Goal: Information Seeking & Learning: Understand process/instructions

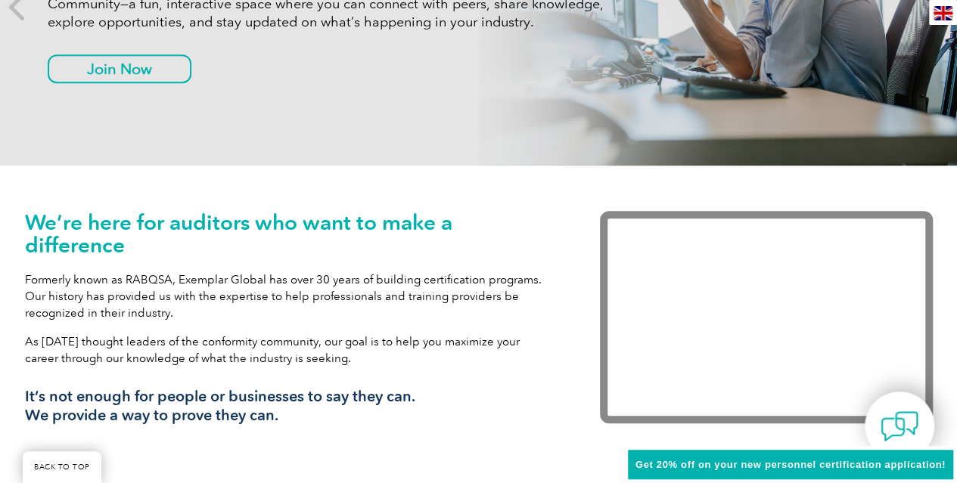
scroll to position [256, 0]
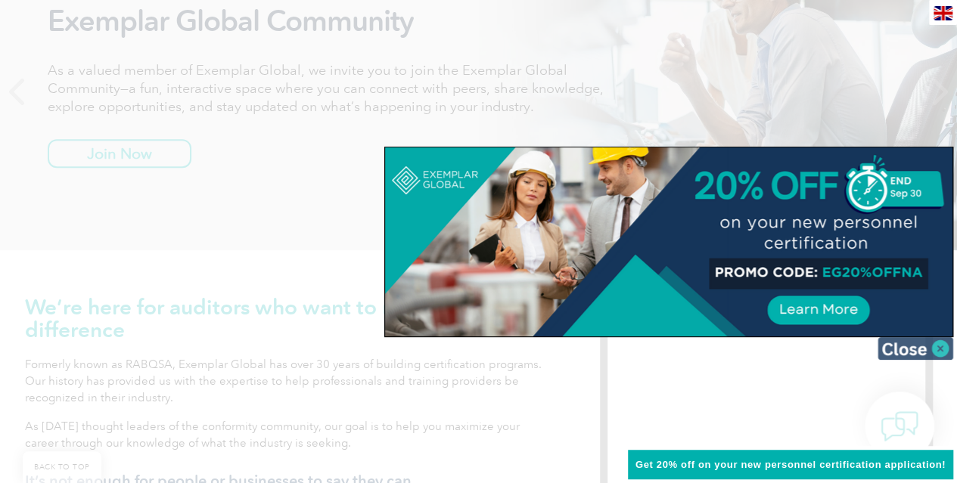
click at [936, 349] on img at bounding box center [915, 348] width 76 height 23
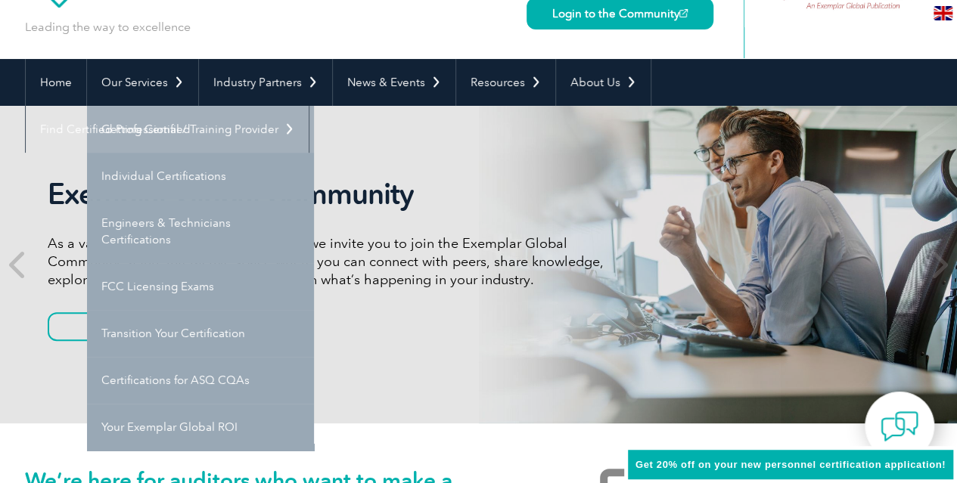
scroll to position [85, 0]
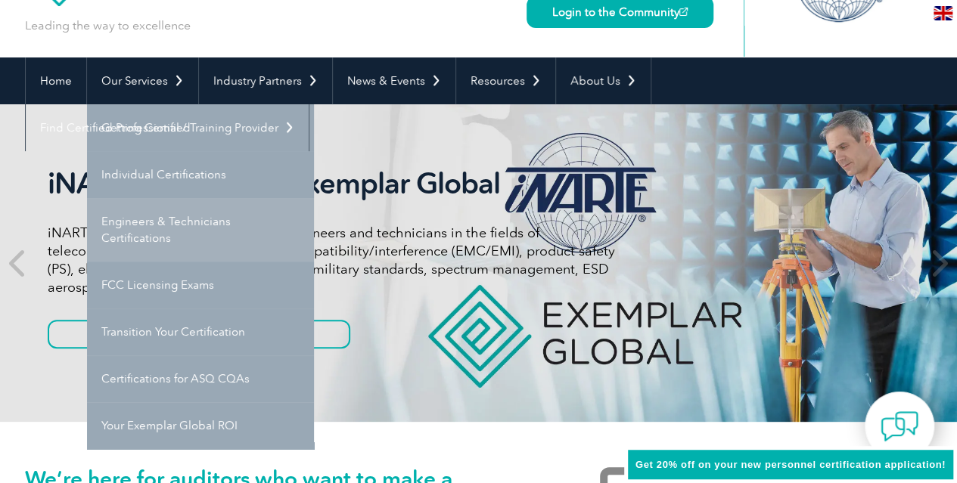
click at [203, 240] on link "Engineers & Technicians Certifications" at bounding box center [200, 230] width 227 height 64
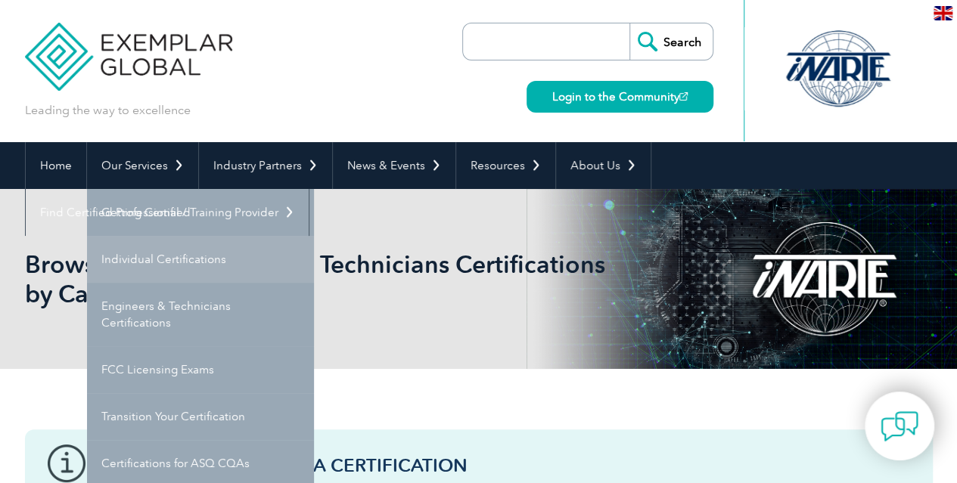
click at [178, 259] on link "Individual Certifications" at bounding box center [200, 259] width 227 height 47
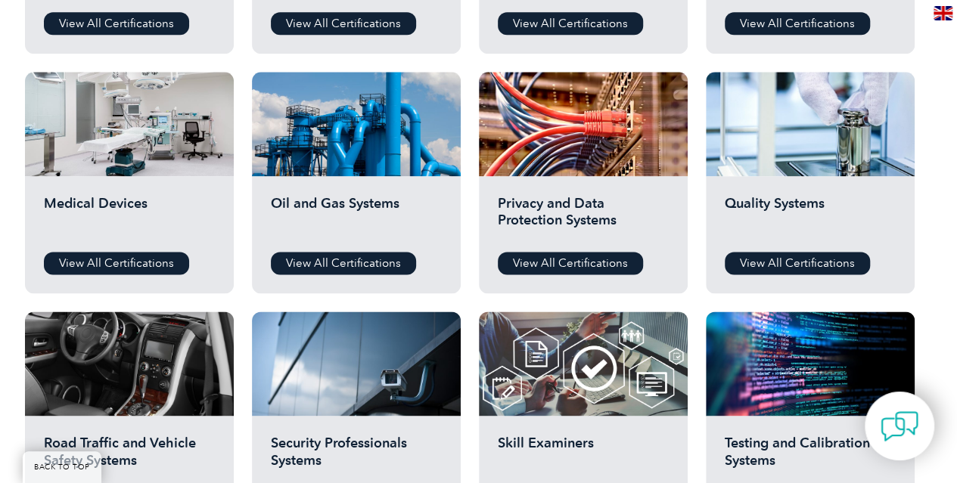
scroll to position [982, 0]
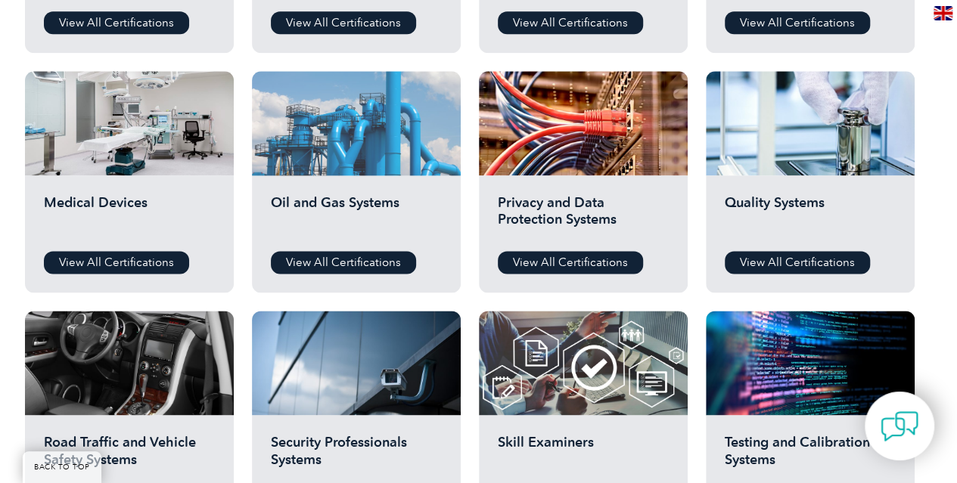
drag, startPoint x: 340, startPoint y: 192, endPoint x: 322, endPoint y: 138, distance: 56.4
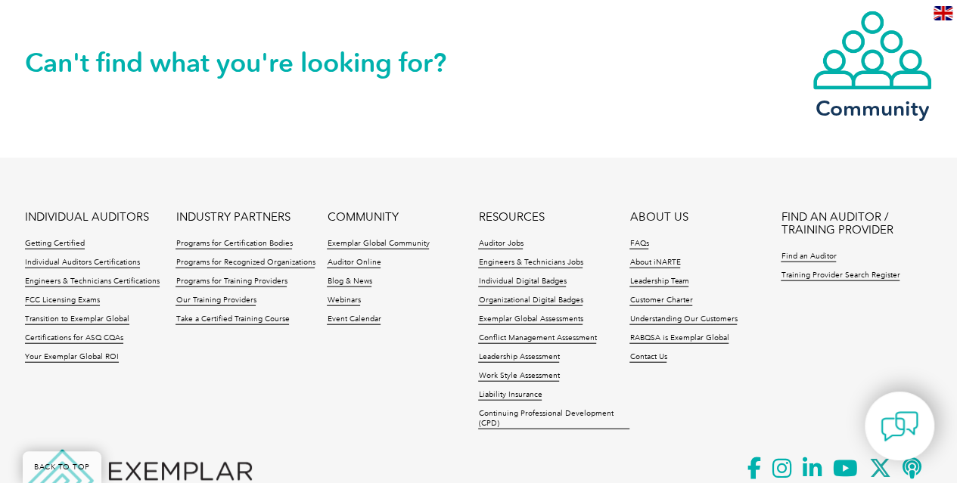
scroll to position [1618, 0]
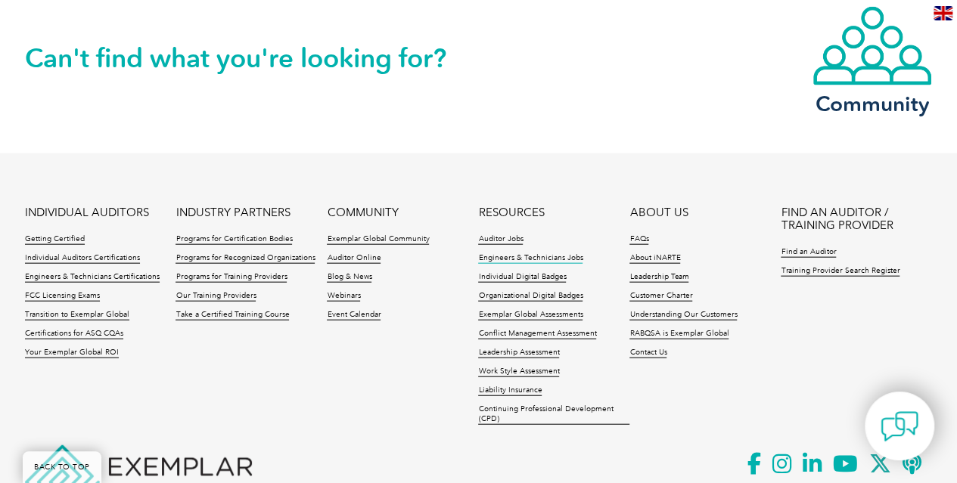
click at [518, 259] on link "Engineers & Technicians Jobs" at bounding box center [530, 258] width 104 height 11
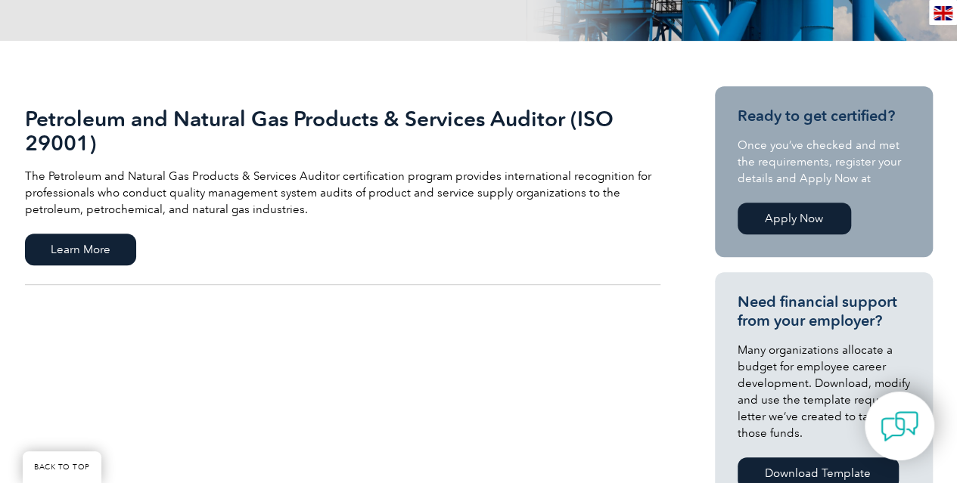
scroll to position [299, 0]
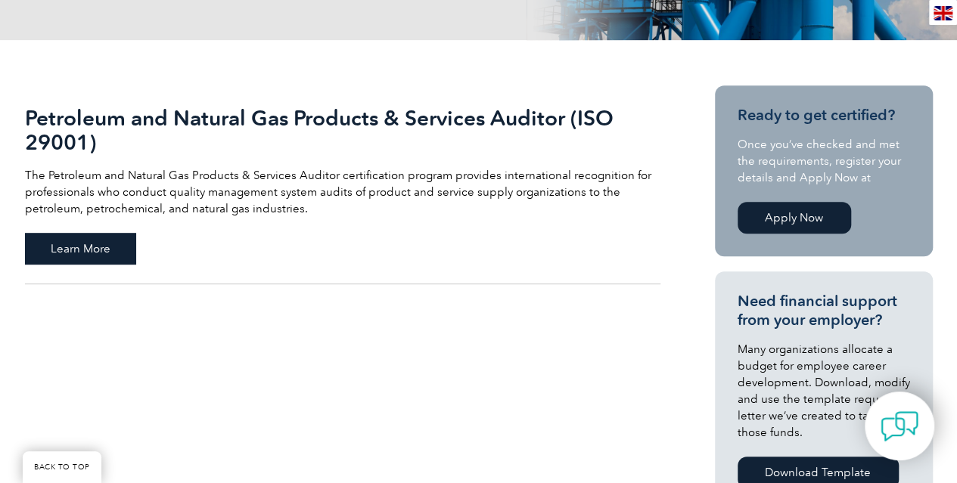
click at [68, 249] on span "Learn More" at bounding box center [80, 249] width 111 height 32
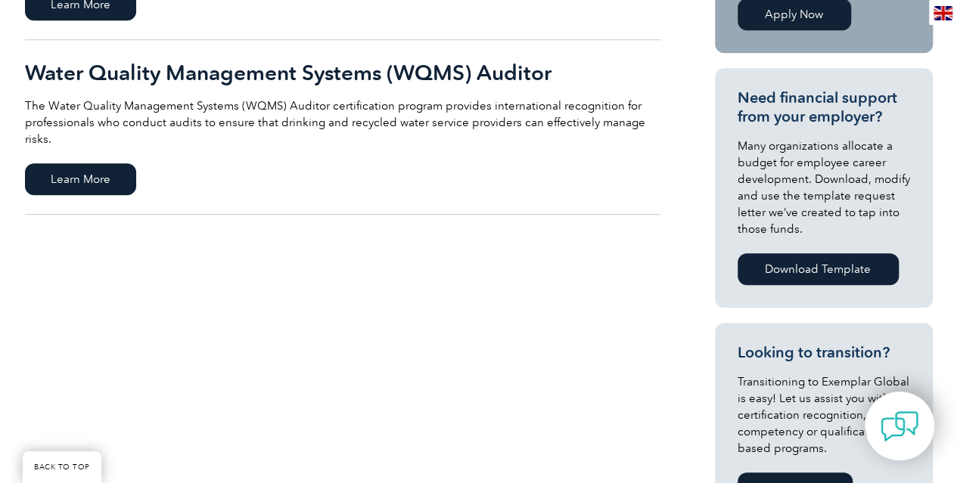
scroll to position [504, 0]
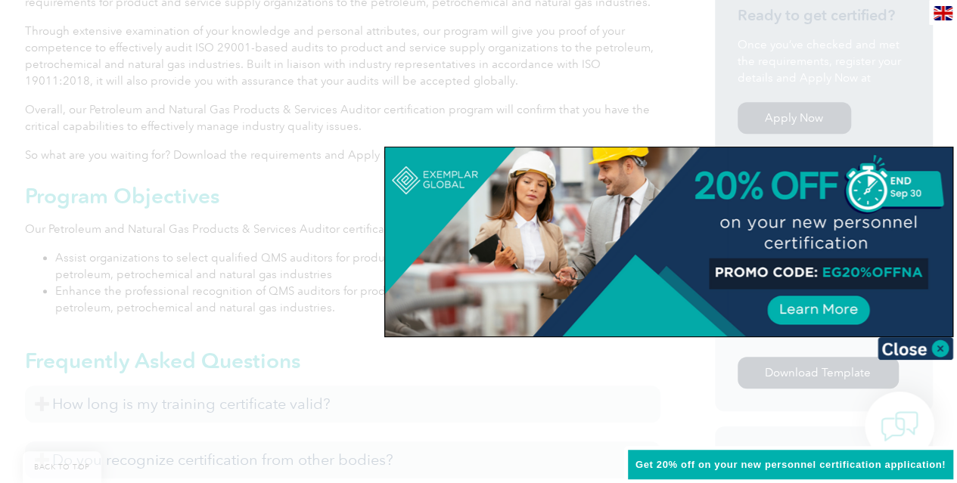
scroll to position [537, 0]
click at [926, 350] on img at bounding box center [915, 348] width 76 height 23
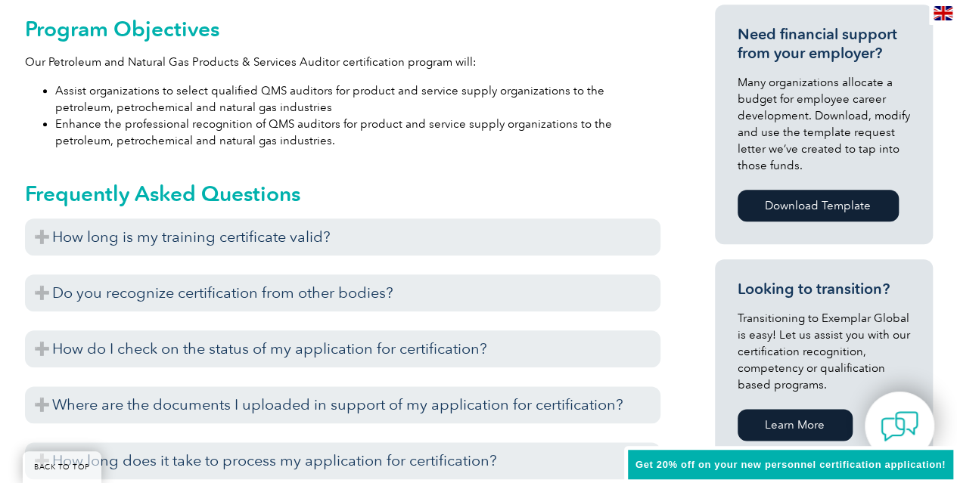
scroll to position [705, 0]
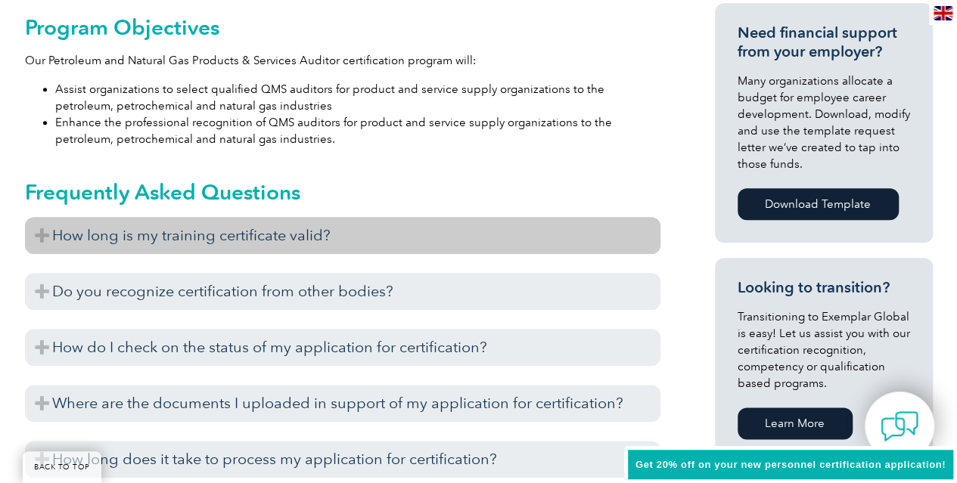
click at [192, 228] on h3 "How long is my training certificate valid?" at bounding box center [342, 235] width 635 height 37
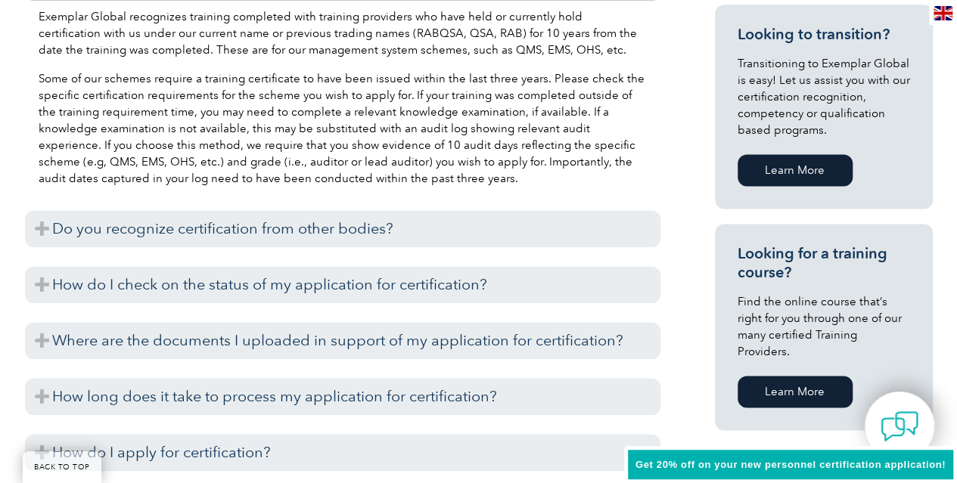
scroll to position [963, 0]
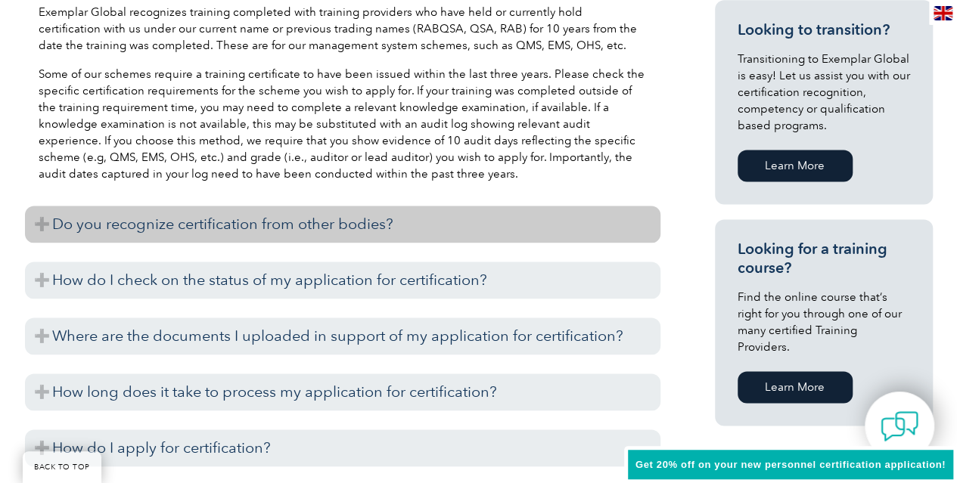
click at [188, 219] on h3 "Do you recognize certification from other bodies?" at bounding box center [342, 224] width 635 height 37
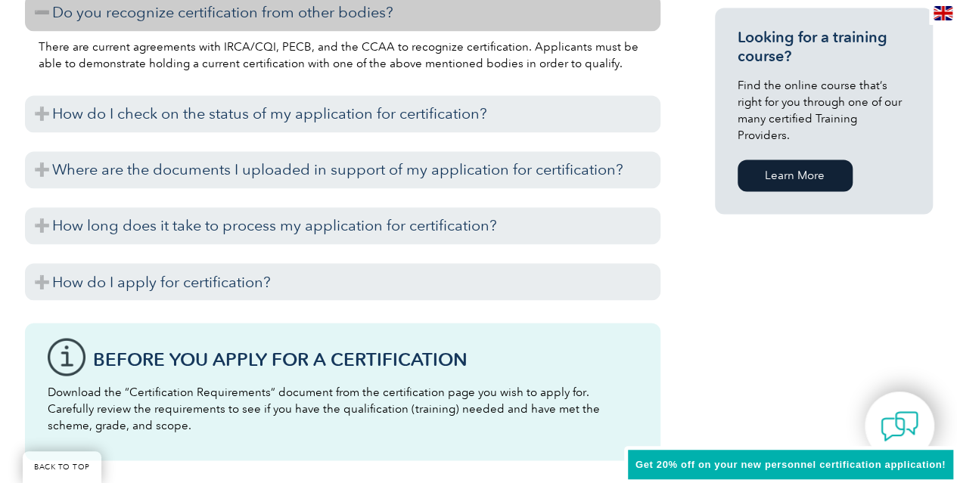
scroll to position [1177, 0]
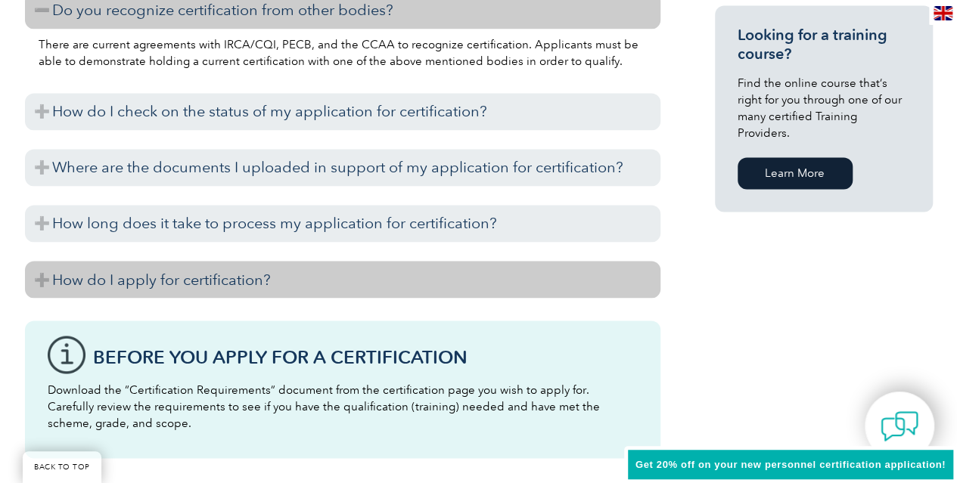
click at [178, 282] on h3 "How do I apply for certification?" at bounding box center [342, 279] width 635 height 37
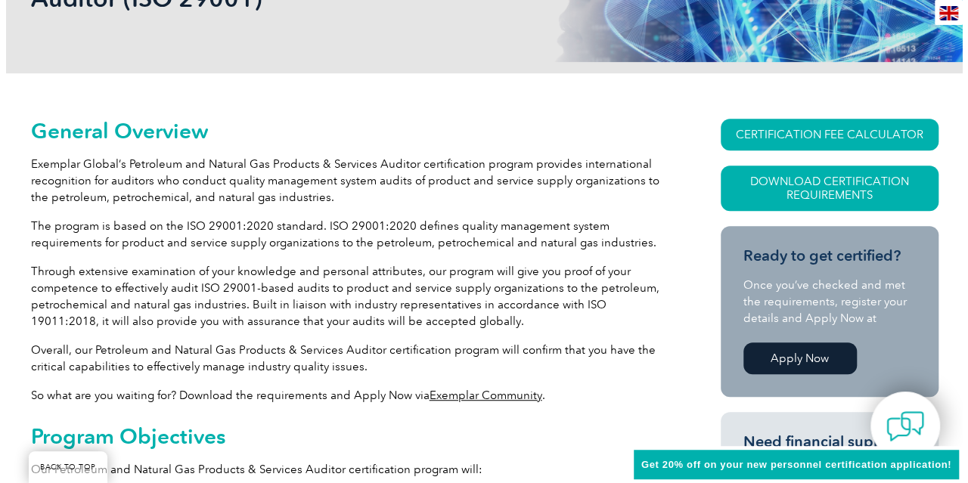
scroll to position [295, 0]
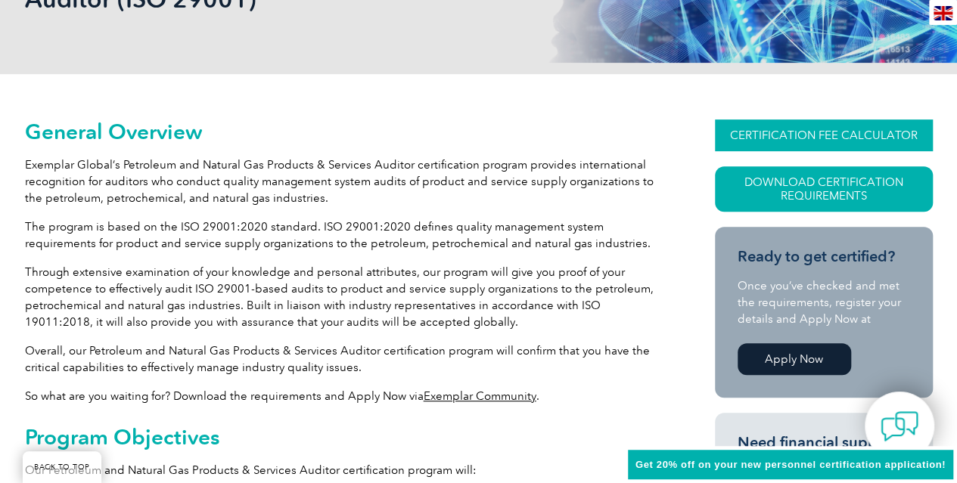
click at [846, 142] on link "CERTIFICATION FEE CALCULATOR" at bounding box center [824, 135] width 218 height 32
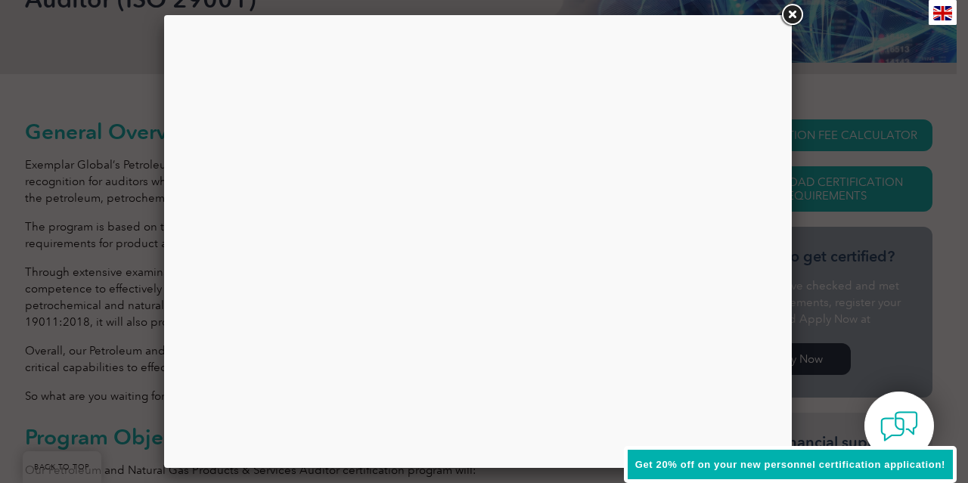
click at [783, 14] on link at bounding box center [791, 15] width 27 height 27
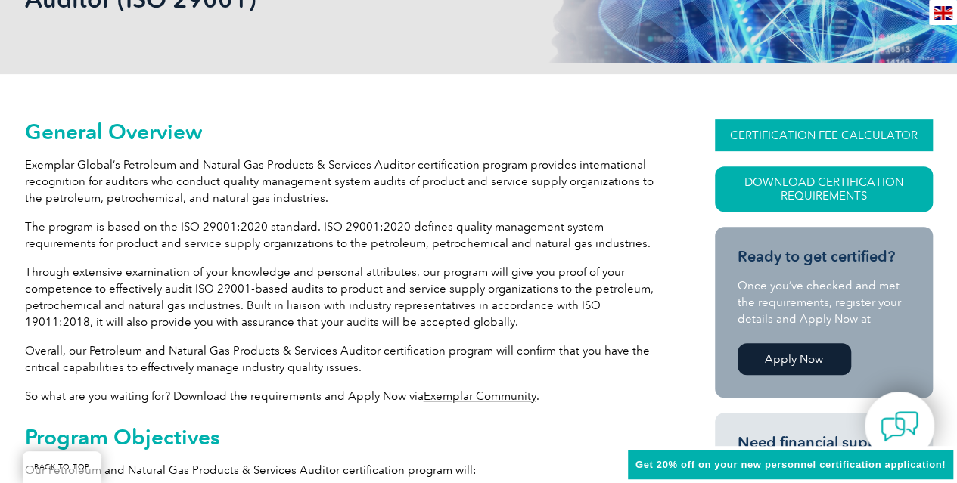
click at [803, 143] on link "CERTIFICATION FEE CALCULATOR" at bounding box center [824, 135] width 218 height 32
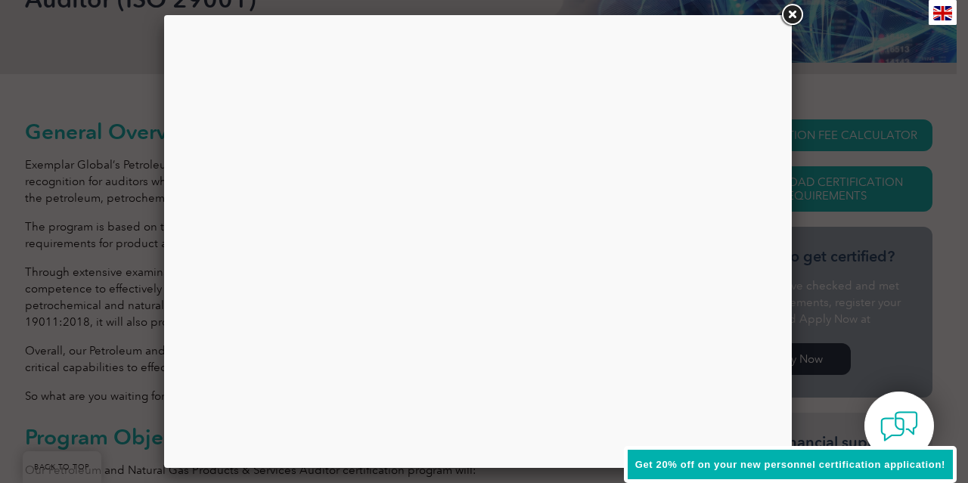
click at [793, 8] on link at bounding box center [791, 15] width 27 height 27
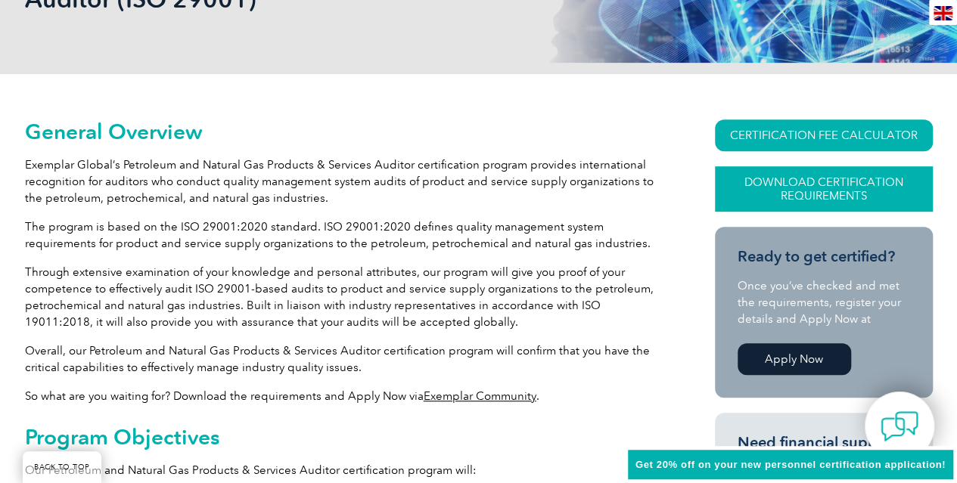
click at [809, 181] on link "Download Certification Requirements" at bounding box center [824, 188] width 218 height 45
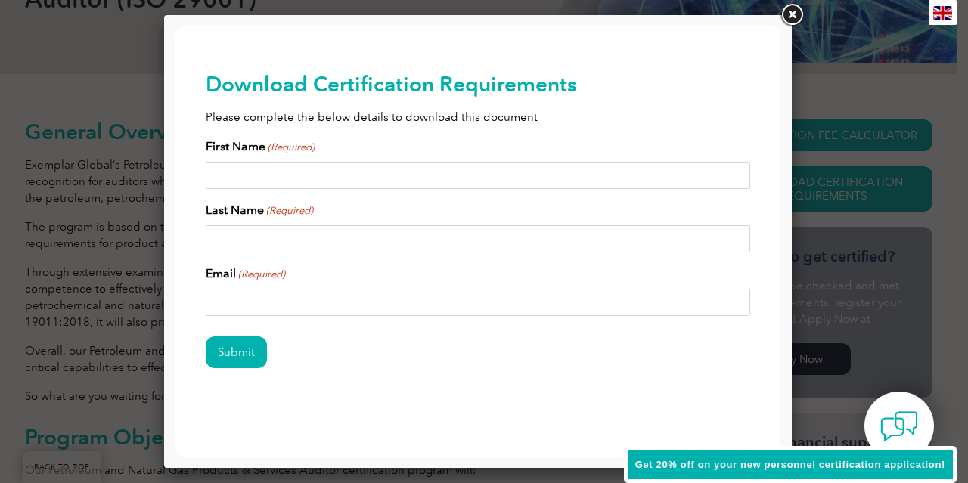
scroll to position [3, 0]
